Goal: Transaction & Acquisition: Purchase product/service

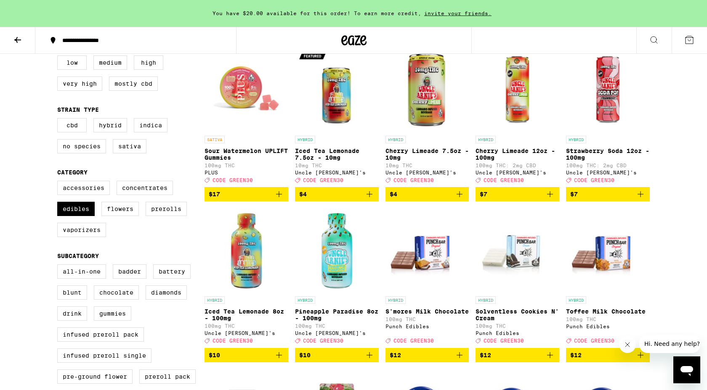
scroll to position [102, 0]
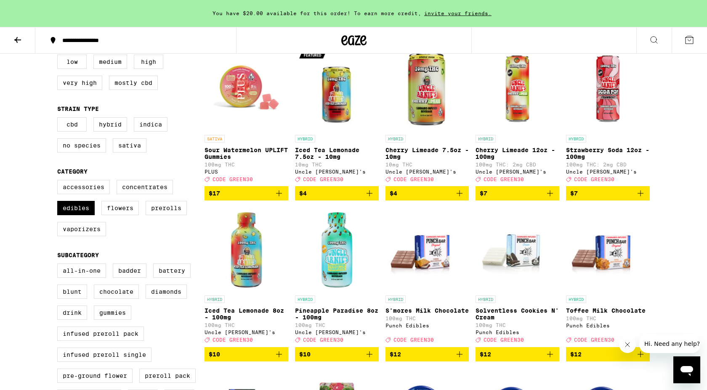
click at [24, 53] on button at bounding box center [17, 40] width 35 height 27
click at [20, 42] on icon at bounding box center [18, 40] width 10 height 10
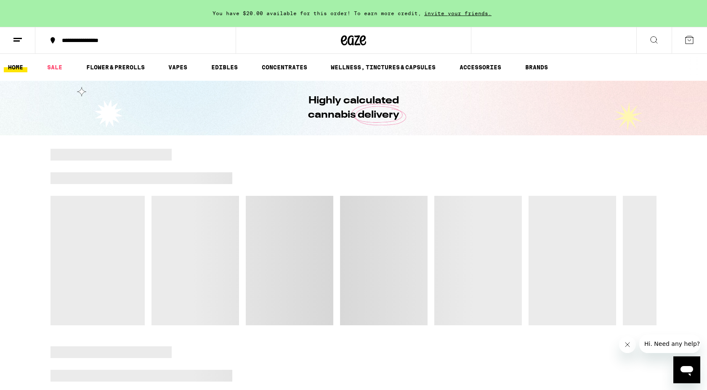
click at [20, 42] on icon at bounding box center [18, 40] width 10 height 10
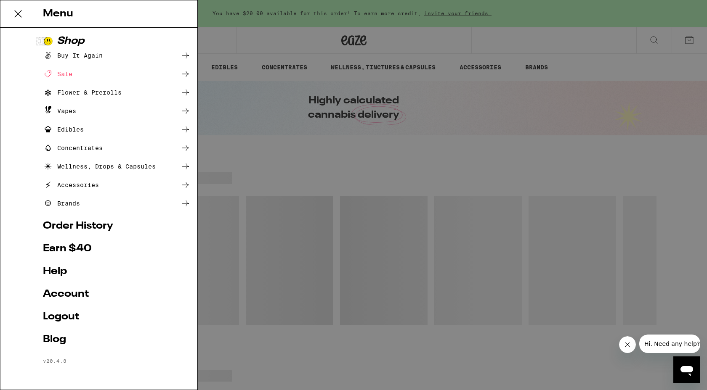
click at [287, 186] on div "Menu Shop Buy It Again Sale Flower & Prerolls Vapes Edibles Concentrates Wellne…" at bounding box center [353, 195] width 707 height 390
